Goal: Transaction & Acquisition: Purchase product/service

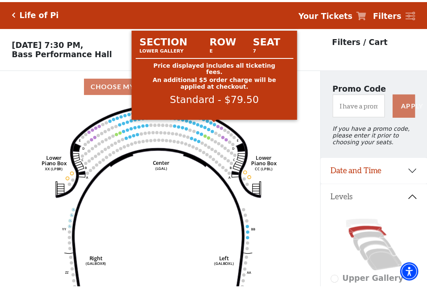
scroll to position [39, 0]
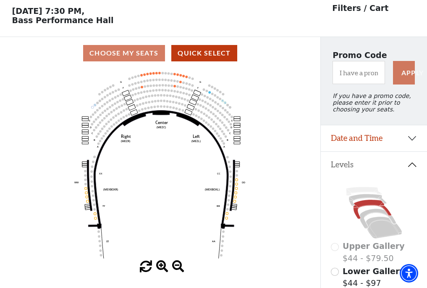
scroll to position [39, 0]
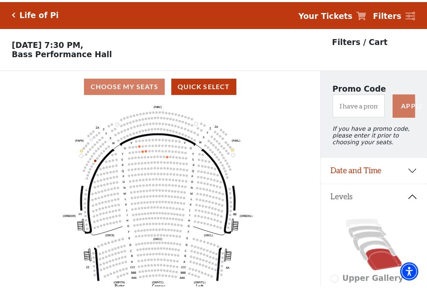
scroll to position [39, 0]
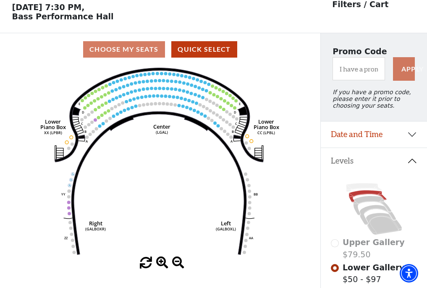
scroll to position [39, 0]
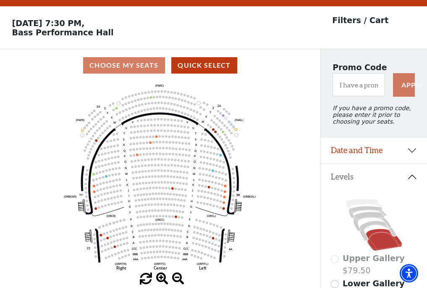
scroll to position [39, 0]
